Goal: Navigation & Orientation: Understand site structure

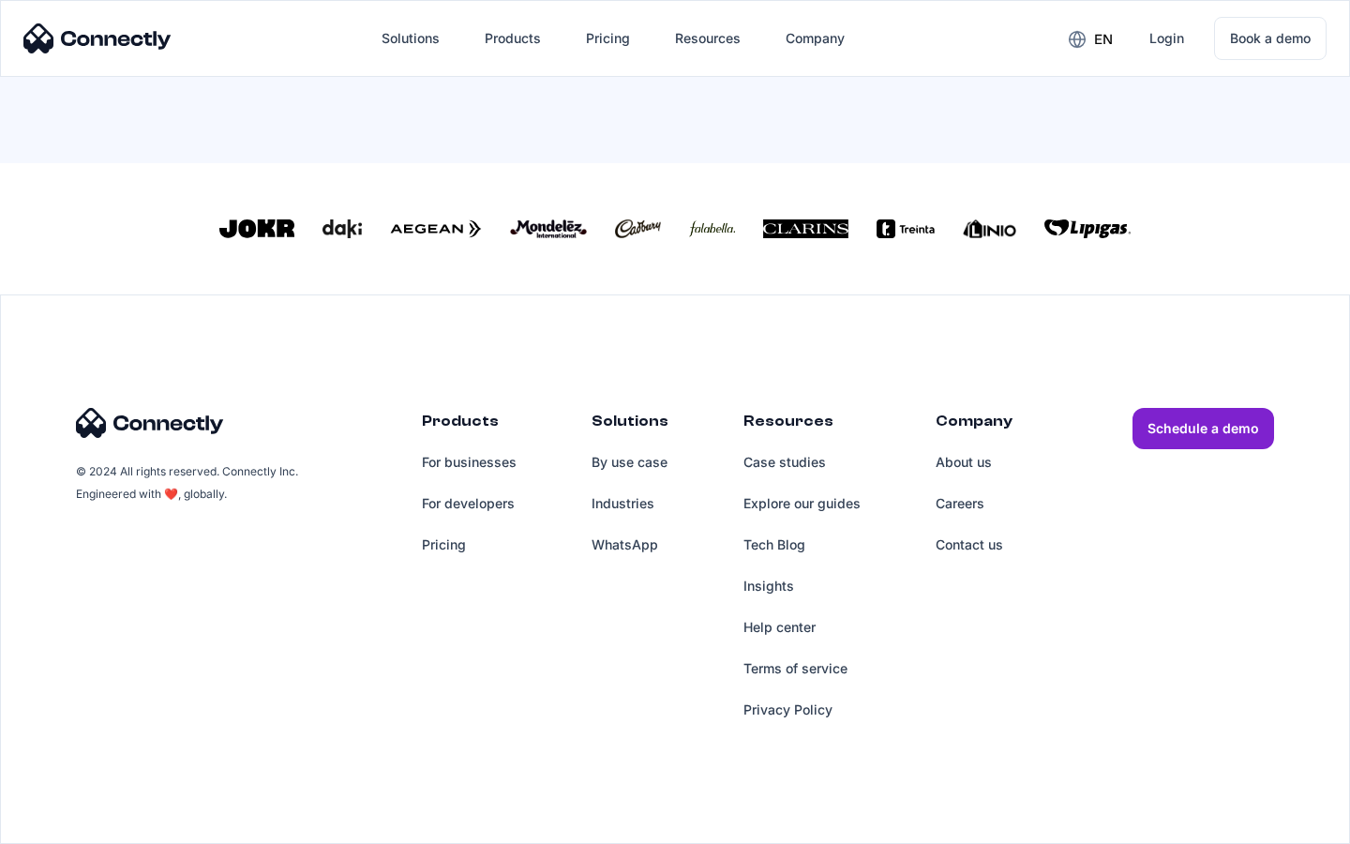
scroll to position [822, 0]
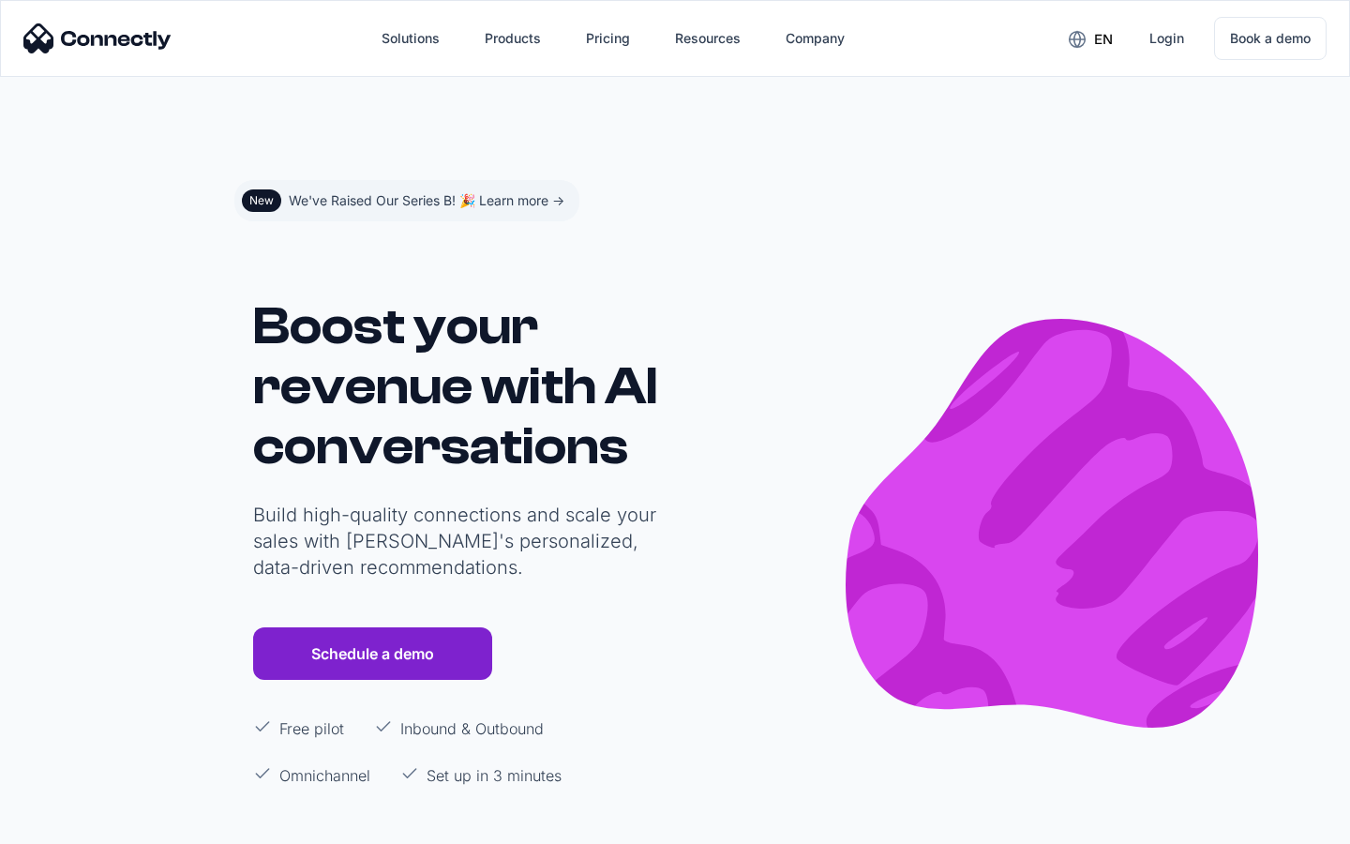
scroll to position [11230, 0]
